Goal: Find specific page/section: Find specific page/section

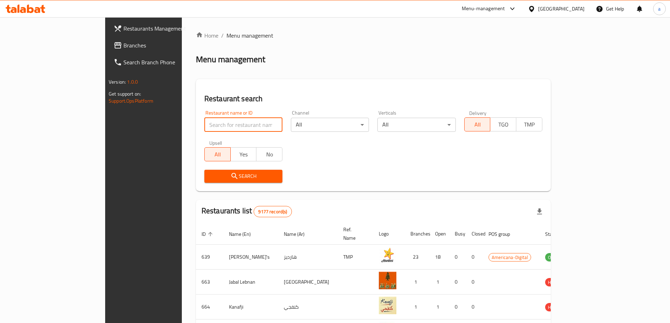
click at [204, 124] on input "search" at bounding box center [243, 125] width 78 height 14
type input "Pecan"
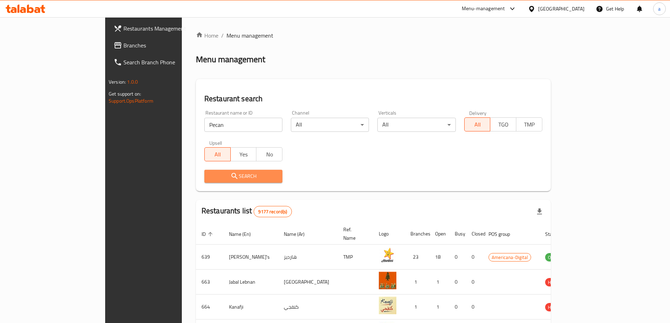
click at [240, 171] on button "Search" at bounding box center [243, 176] width 78 height 13
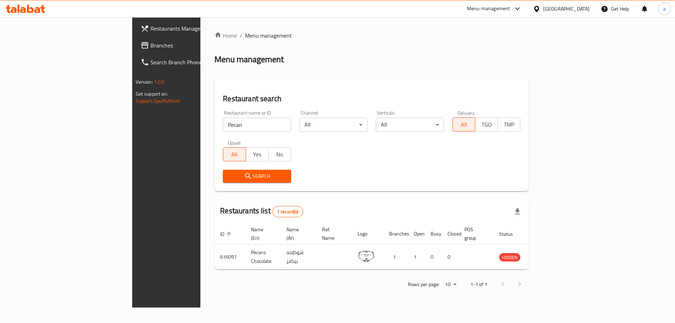
click at [223, 127] on input "Pecan" at bounding box center [257, 125] width 68 height 14
click at [587, 8] on div "[GEOGRAPHIC_DATA]" at bounding box center [566, 9] width 46 height 8
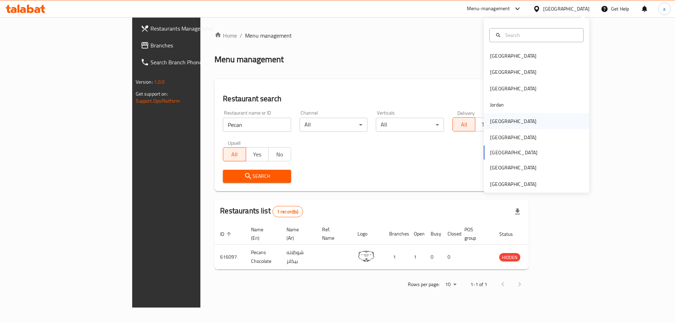
click at [498, 123] on div "[GEOGRAPHIC_DATA]" at bounding box center [513, 121] width 46 height 8
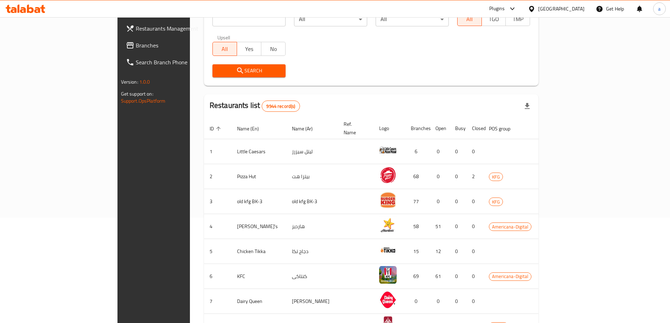
scroll to position [70, 0]
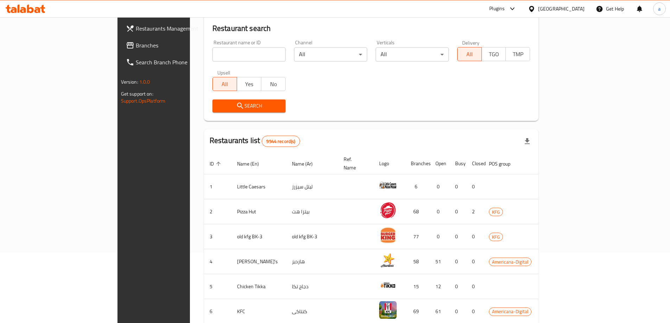
click at [220, 52] on input "search" at bounding box center [248, 54] width 73 height 14
type input "Pecan"
click at [236, 102] on span "Search" at bounding box center [249, 106] width 62 height 9
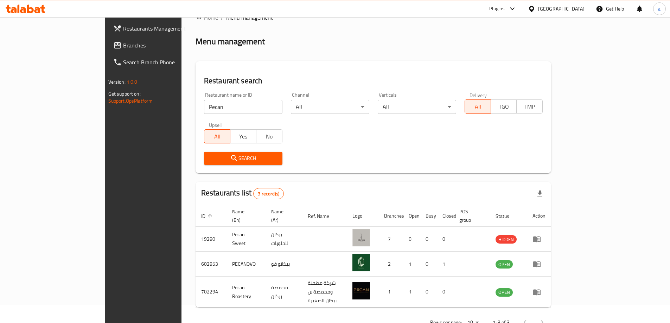
scroll to position [27, 0]
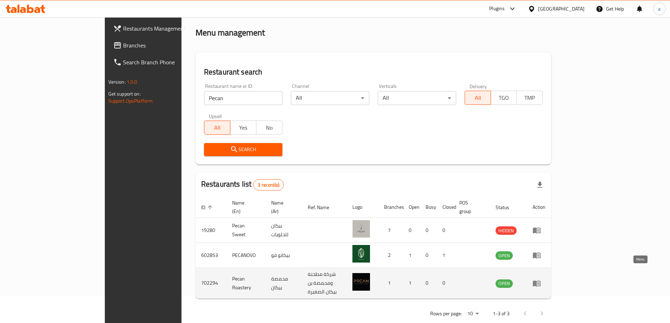
click at [539, 282] on icon "enhanced table" at bounding box center [538, 283] width 2 height 3
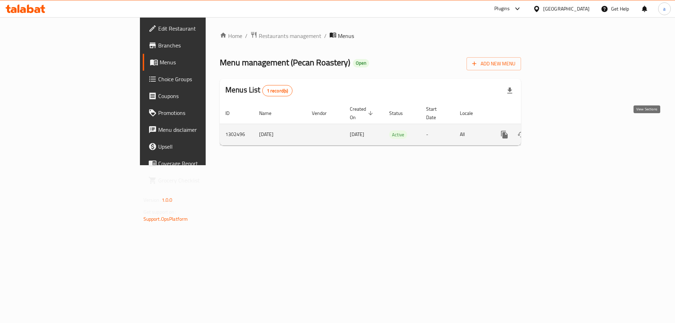
click at [559, 130] on icon "enhanced table" at bounding box center [555, 134] width 8 height 8
